Goal: Information Seeking & Learning: Learn about a topic

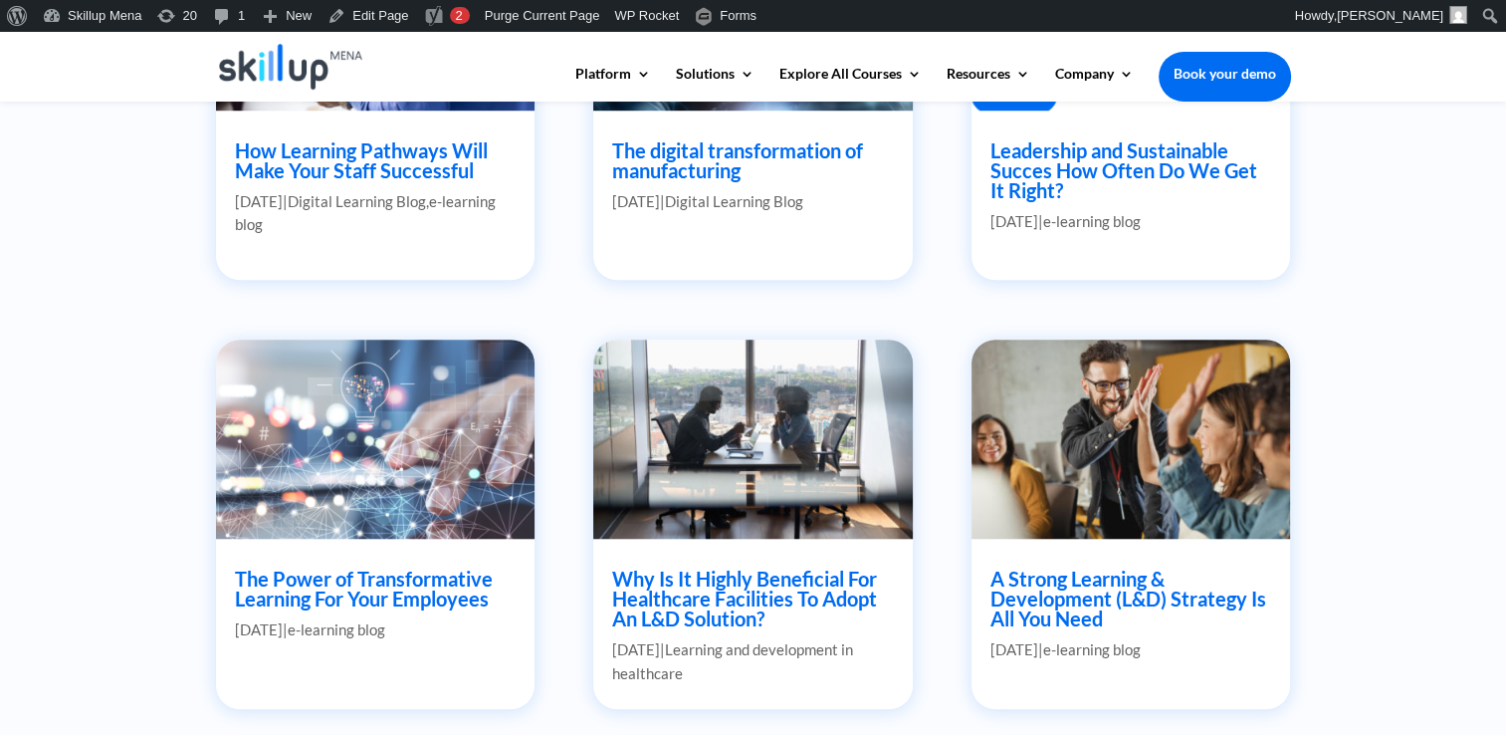
scroll to position [1891, 0]
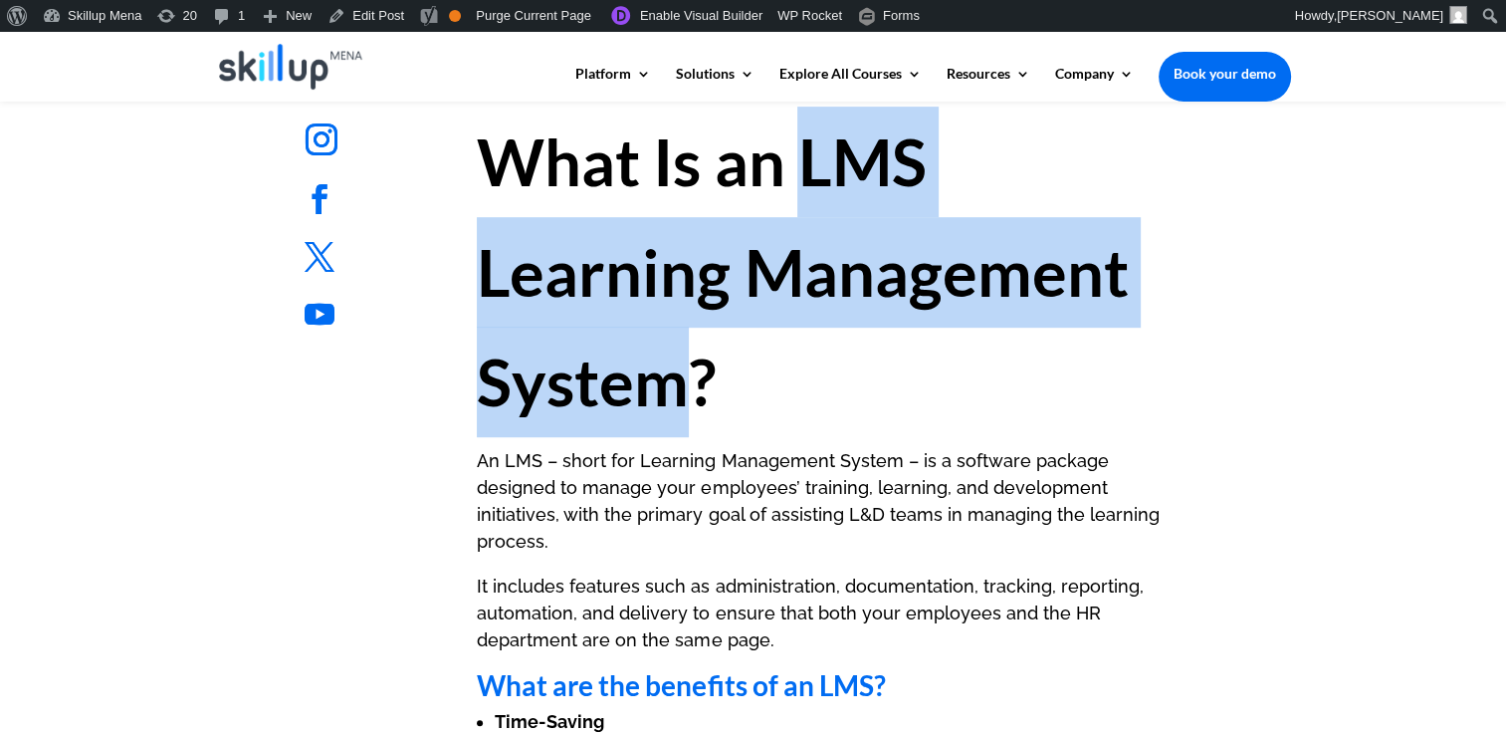
scroll to position [1095, 0]
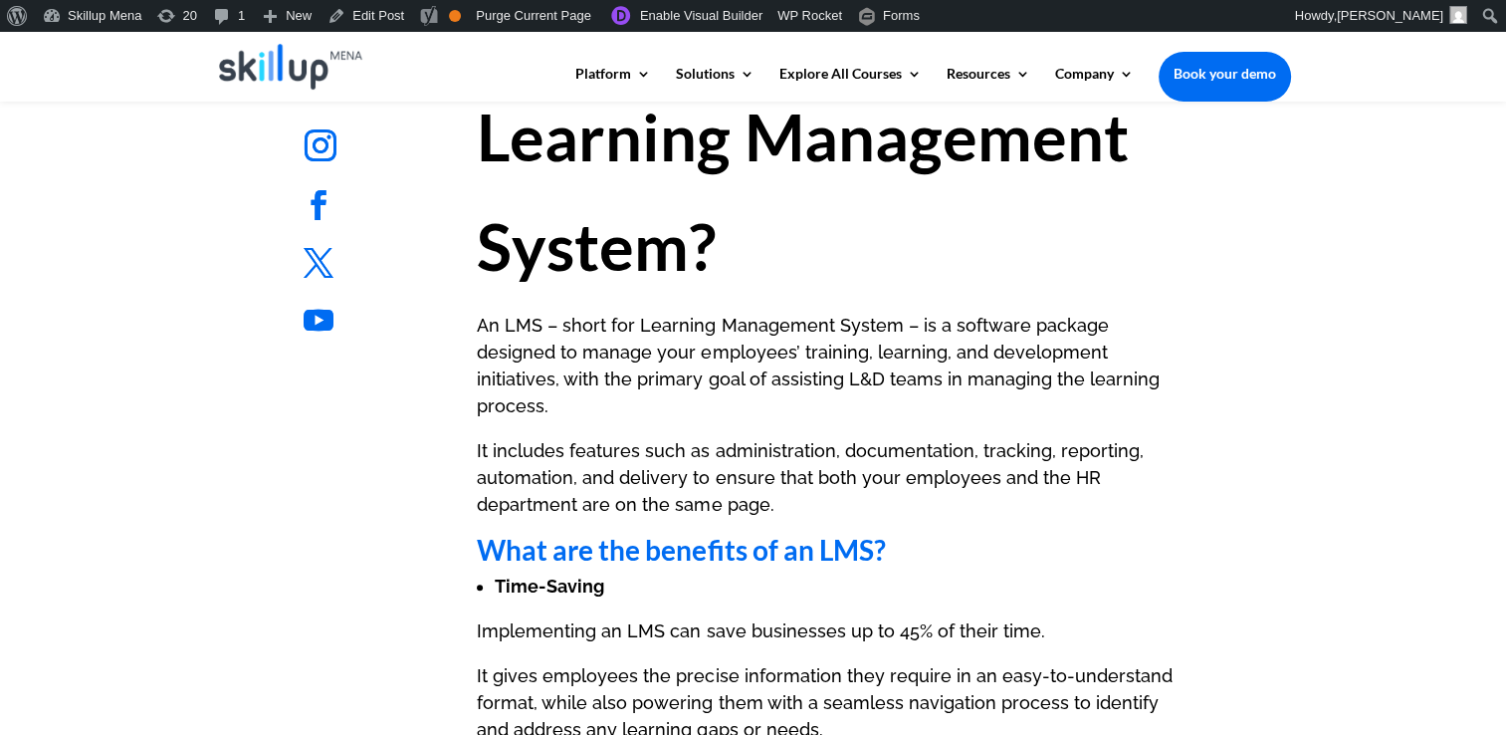
click at [952, 386] on p "An LMS – short for Learning Management System – is a software package designed …" at bounding box center [827, 374] width 700 height 125
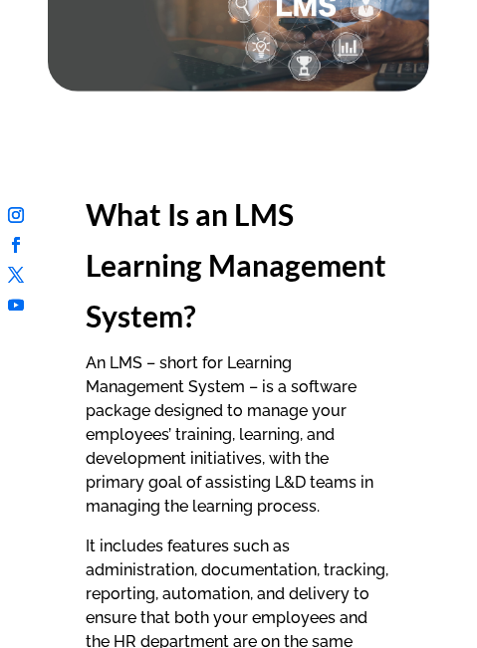
scroll to position [498, 0]
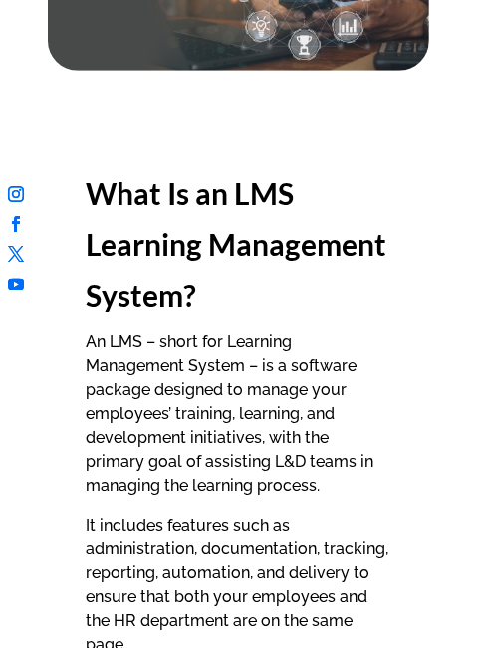
click at [257, 210] on strong "What Is an LMS Learning Management System?" at bounding box center [236, 243] width 301 height 137
click at [222, 194] on strong "What Is an LMS Learning Management System?" at bounding box center [236, 243] width 301 height 137
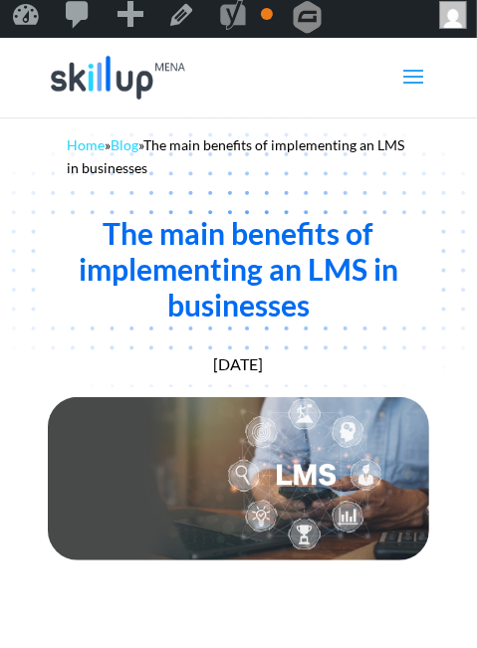
scroll to position [0, 0]
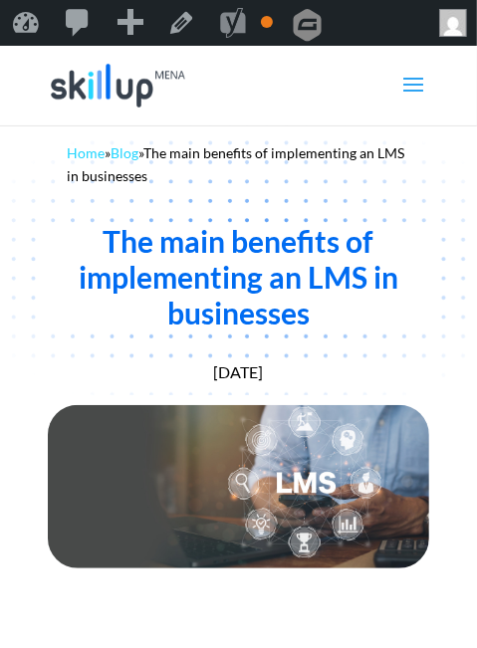
click at [309, 269] on div "The main benefits of implementing an LMS in businesses" at bounding box center [238, 276] width 381 height 107
click at [319, 238] on div "The main benefits of implementing an LMS in businesses" at bounding box center [238, 276] width 381 height 107
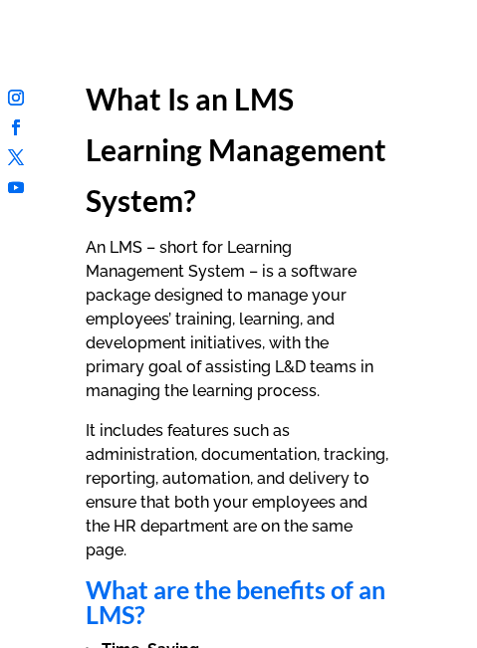
scroll to position [597, 0]
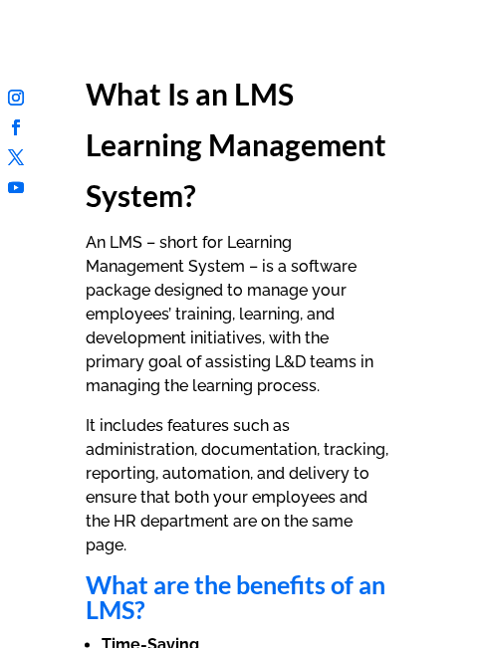
click at [218, 172] on ul "Follow" at bounding box center [238, 191] width 477 height 40
click at [315, 310] on p "An LMS – short for Learning Management System – is a software package designed …" at bounding box center [239, 322] width 306 height 183
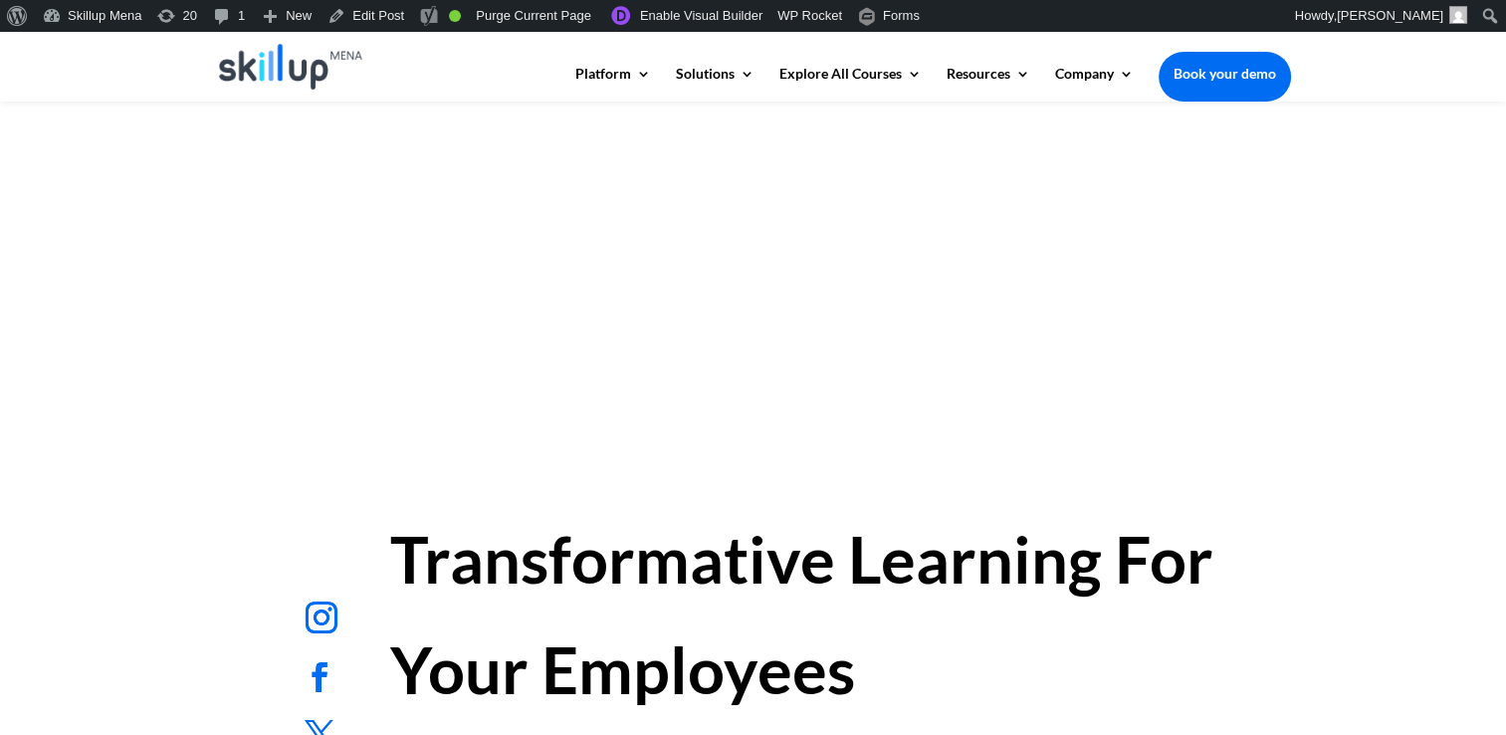
scroll to position [597, 0]
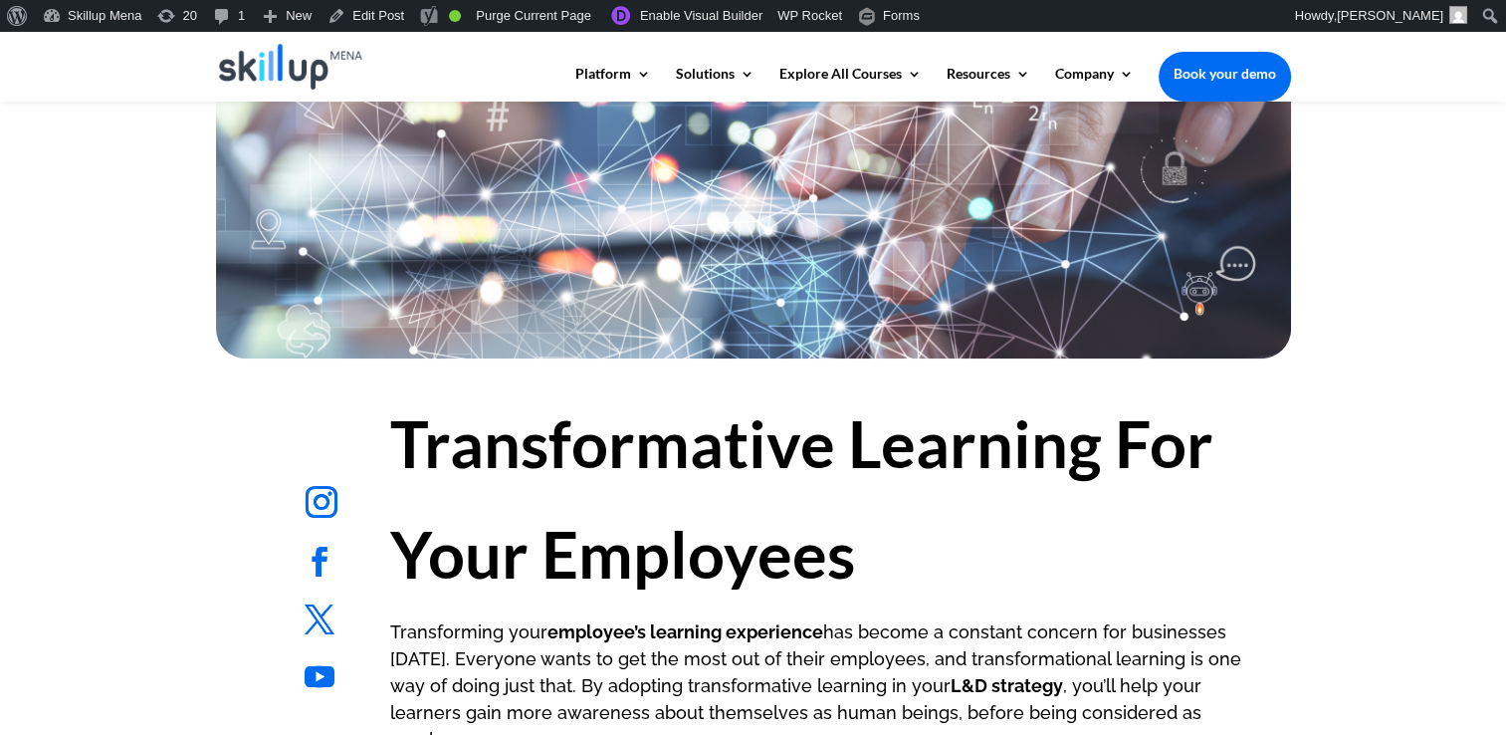
click at [462, 471] on h1 "Transformative Learning For Your Employees" at bounding box center [827, 503] width 875 height 230
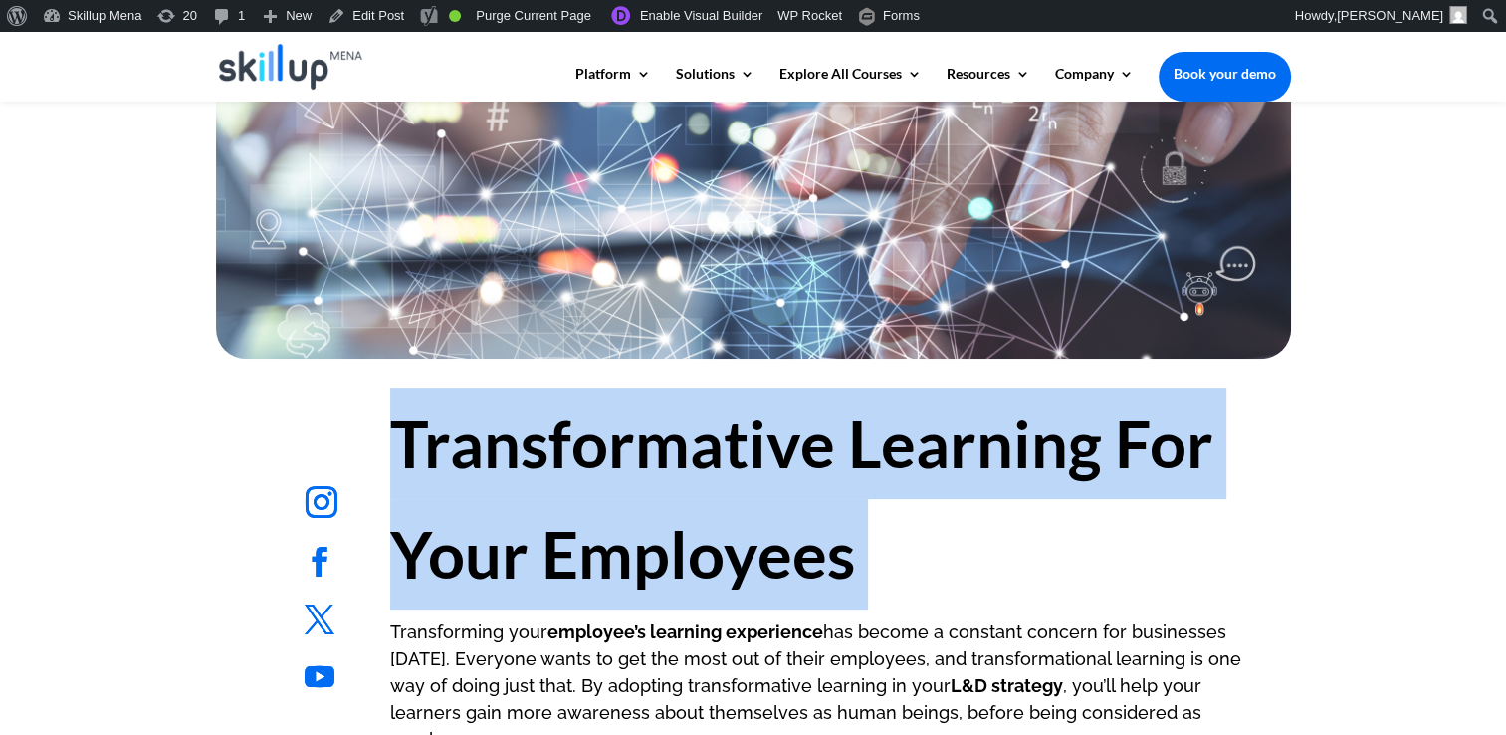
drag, startPoint x: 462, startPoint y: 471, endPoint x: 921, endPoint y: 528, distance: 462.4
click at [921, 528] on h1 "Transformative Learning For Your Employees" at bounding box center [827, 503] width 875 height 230
copy div "Transformative Learning For Your Employees"
click at [736, 490] on h1 "Transformative Learning For Your Employees" at bounding box center [827, 503] width 875 height 230
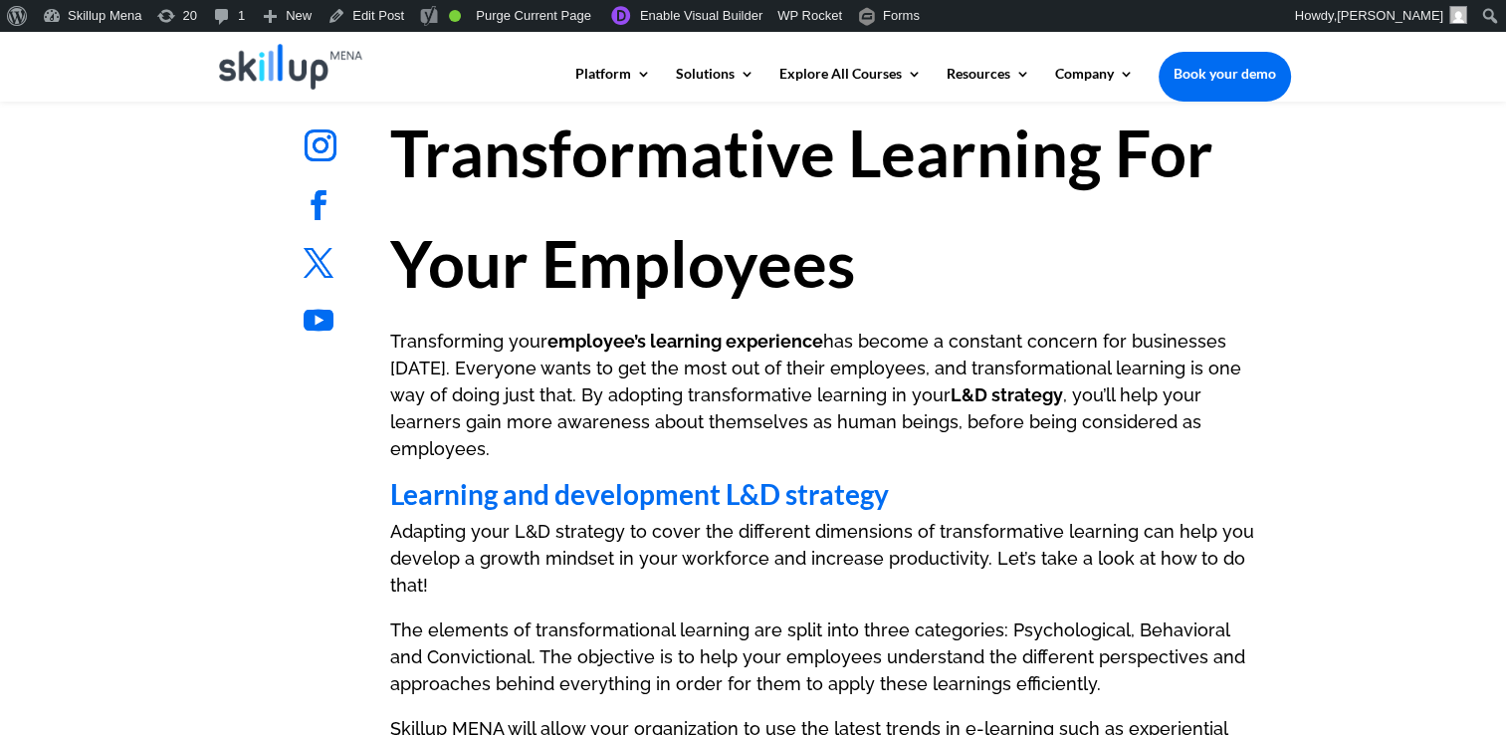
scroll to position [995, 0]
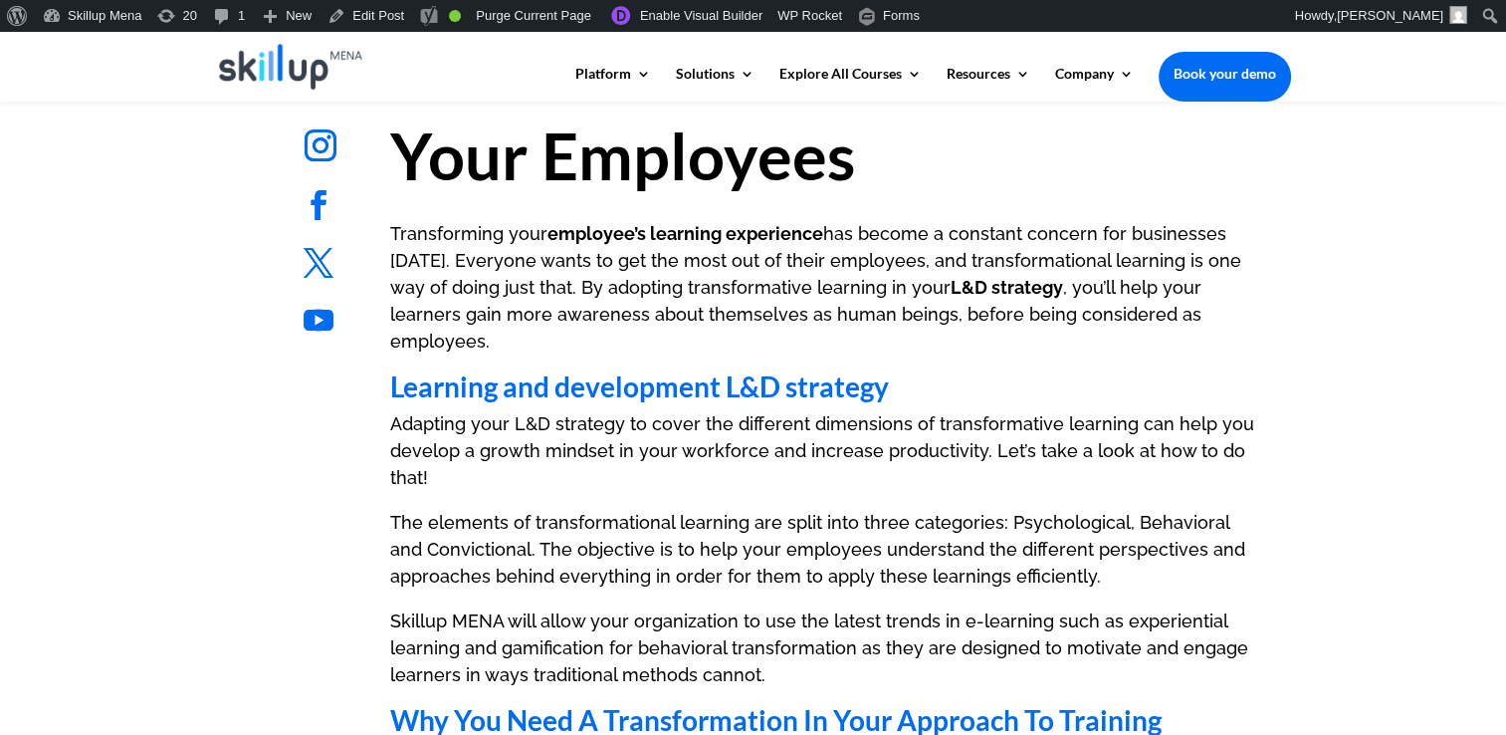
click at [445, 372] on h2 "Learning and development L&D strategy" at bounding box center [827, 391] width 875 height 38
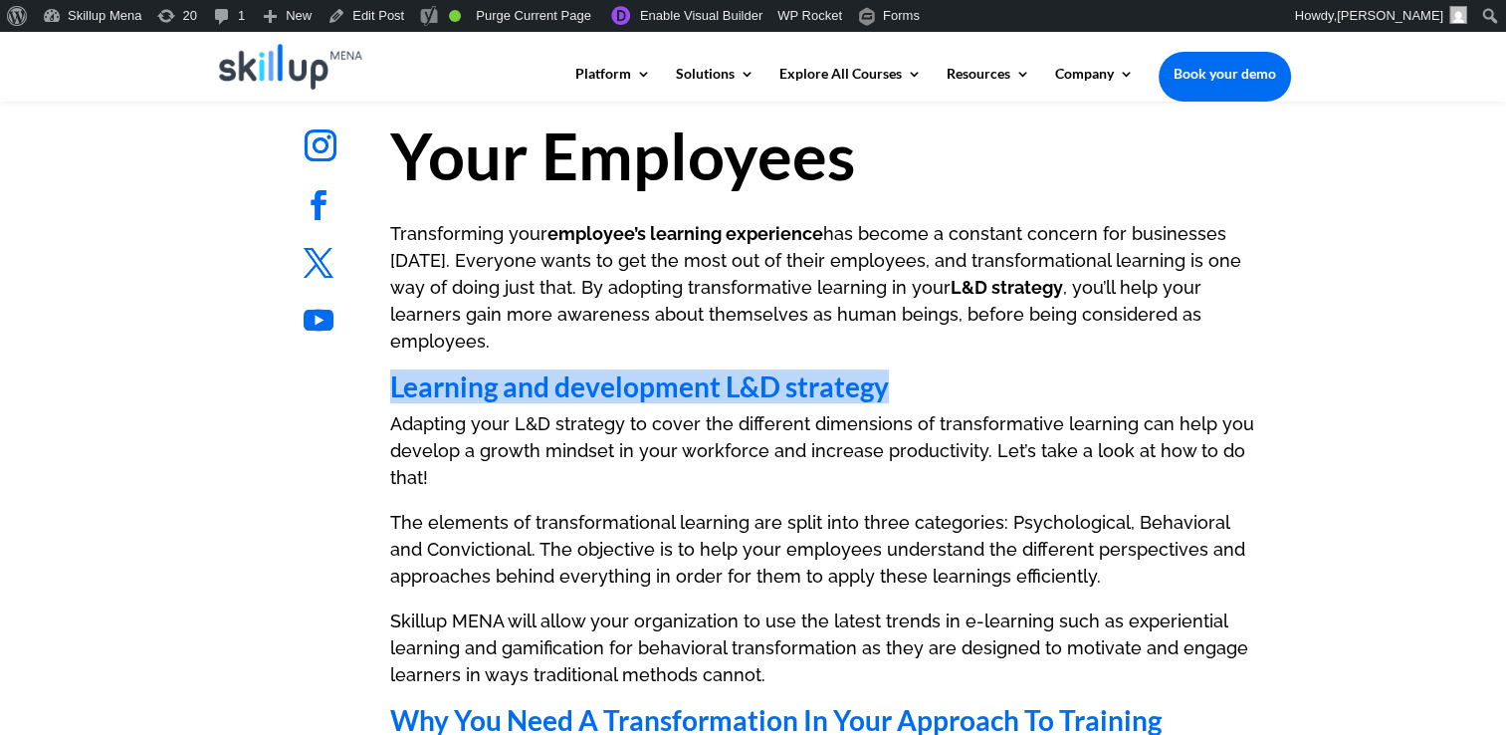
drag, startPoint x: 445, startPoint y: 364, endPoint x: 834, endPoint y: 360, distance: 389.2
click at [834, 372] on h2 "Learning and development L&D strategy" at bounding box center [827, 391] width 875 height 38
copy h2 "Learning and development L&D strategy"
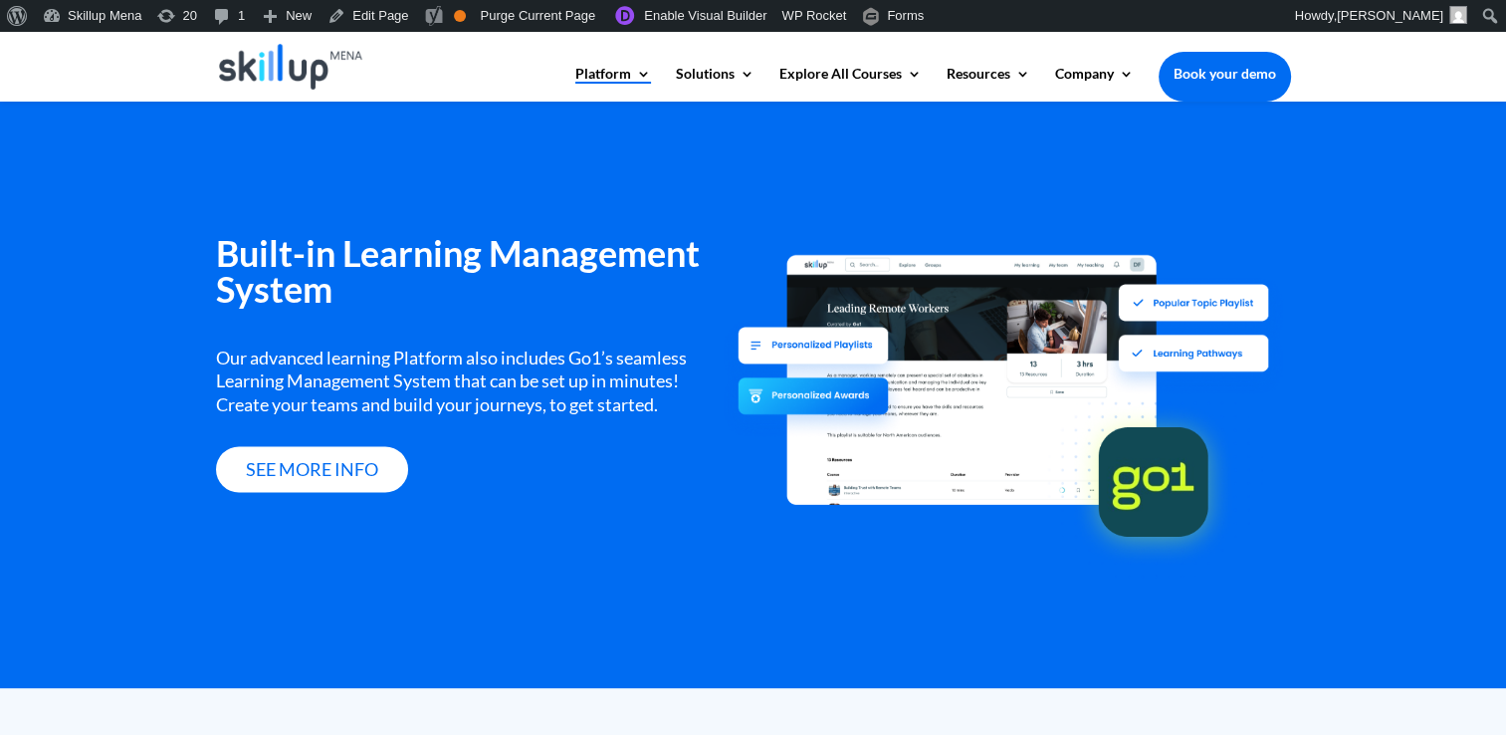
click at [677, 158] on div "Built-in Learning Management System Our advanced learning Platform also include…" at bounding box center [753, 392] width 1506 height 591
click at [393, 241] on h3 "Built-in Learning Management System" at bounding box center [470, 276] width 508 height 82
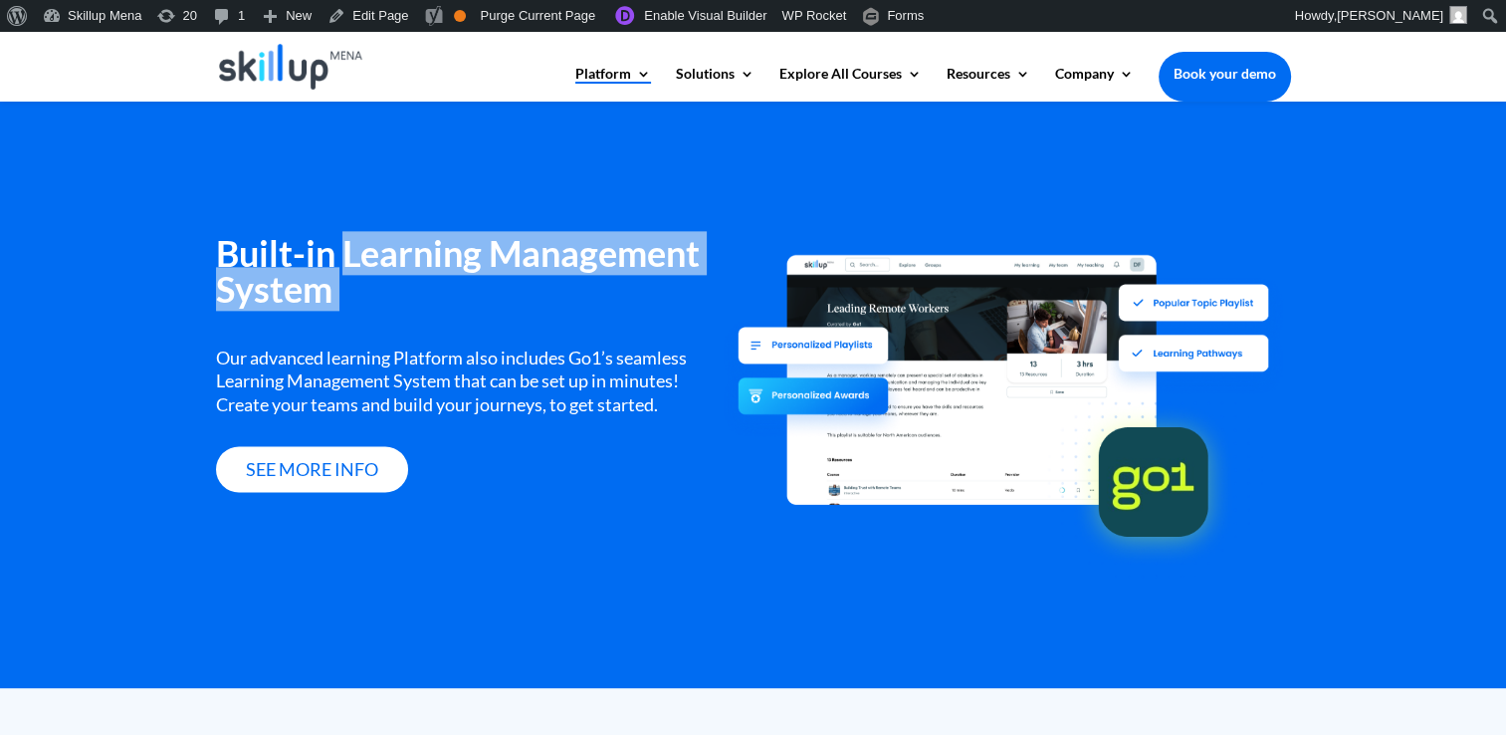
drag, startPoint x: 393, startPoint y: 240, endPoint x: 653, endPoint y: 295, distance: 265.5
click at [653, 295] on h3 "Built-in Learning Management System" at bounding box center [470, 276] width 508 height 82
drag, startPoint x: 653, startPoint y: 295, endPoint x: 415, endPoint y: 259, distance: 240.6
copy div "Learning Management System"
